Goal: Find contact information: Obtain details needed to contact an individual or organization

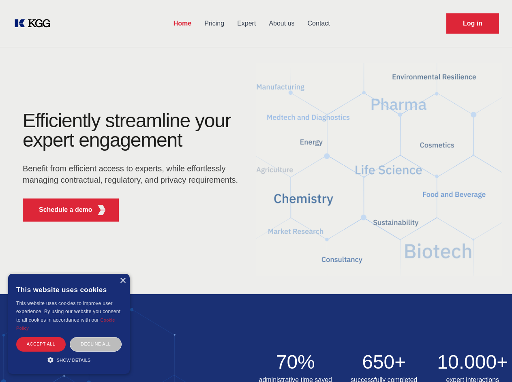
click at [256, 191] on div "Efficiently streamline your expert engagement Benefit from efficient access to …" at bounding box center [133, 169] width 246 height 117
click at [61, 210] on p "Schedule a demo" at bounding box center [65, 210] width 53 height 10
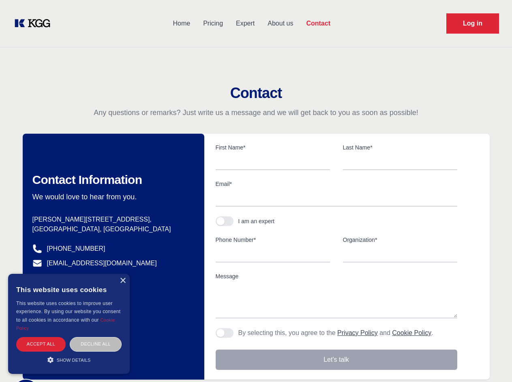
click at [122, 281] on div "× This website uses cookies This website uses cookies to improve user experienc…" at bounding box center [69, 324] width 122 height 100
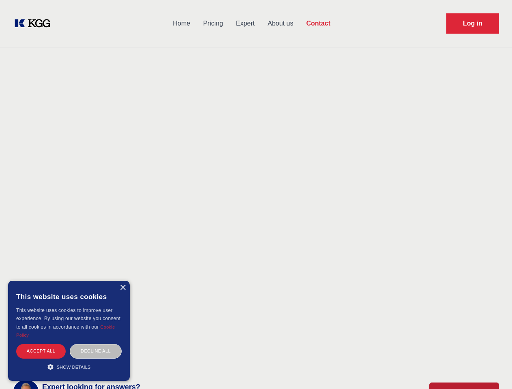
click at [41, 344] on div "Accept all" at bounding box center [40, 351] width 49 height 14
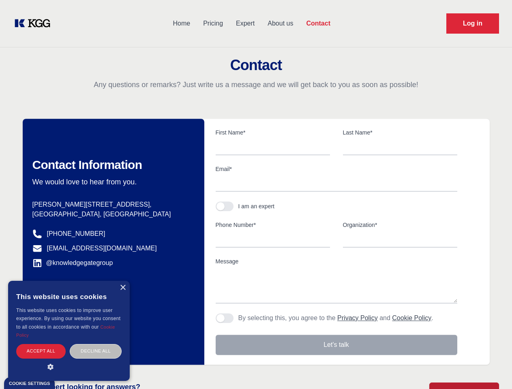
click at [96, 344] on div "Contact Information We would love to hear from you. Postal address [PERSON_NAME…" at bounding box center [114, 242] width 182 height 246
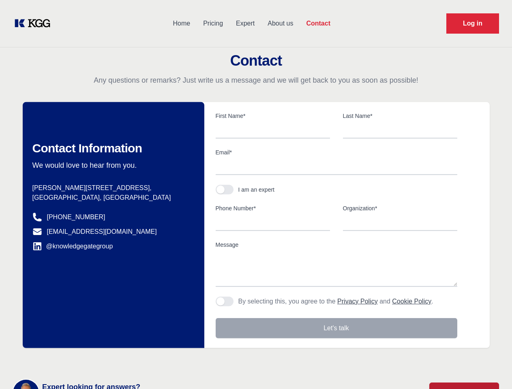
click at [69, 360] on main "Contact Any questions or remarks? Just write us a message and we will get back …" at bounding box center [256, 211] width 512 height 422
